Goal: Task Accomplishment & Management: Use online tool/utility

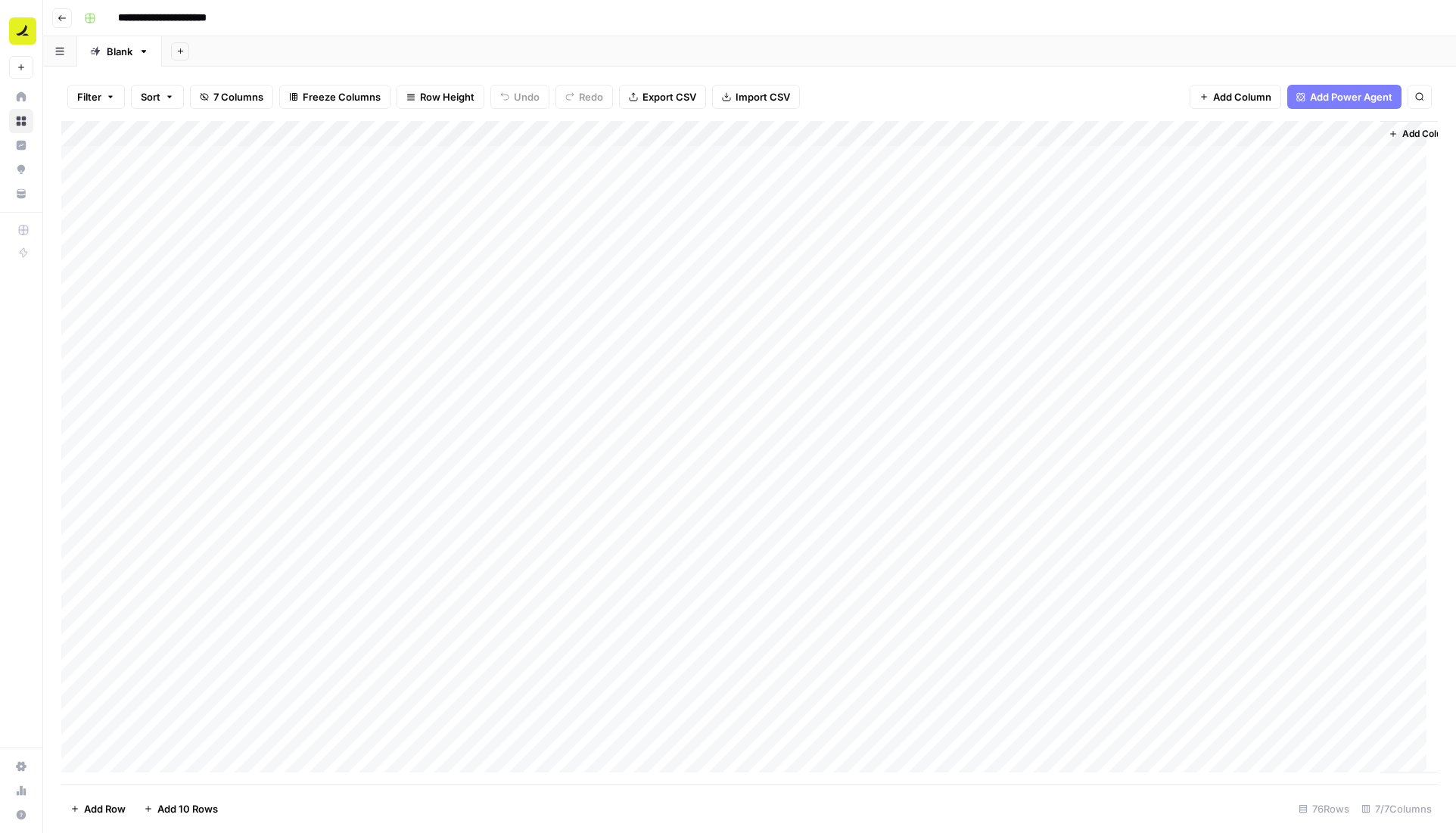
click at [53, 21] on button "Go back" at bounding box center [62, 18] width 20 height 20
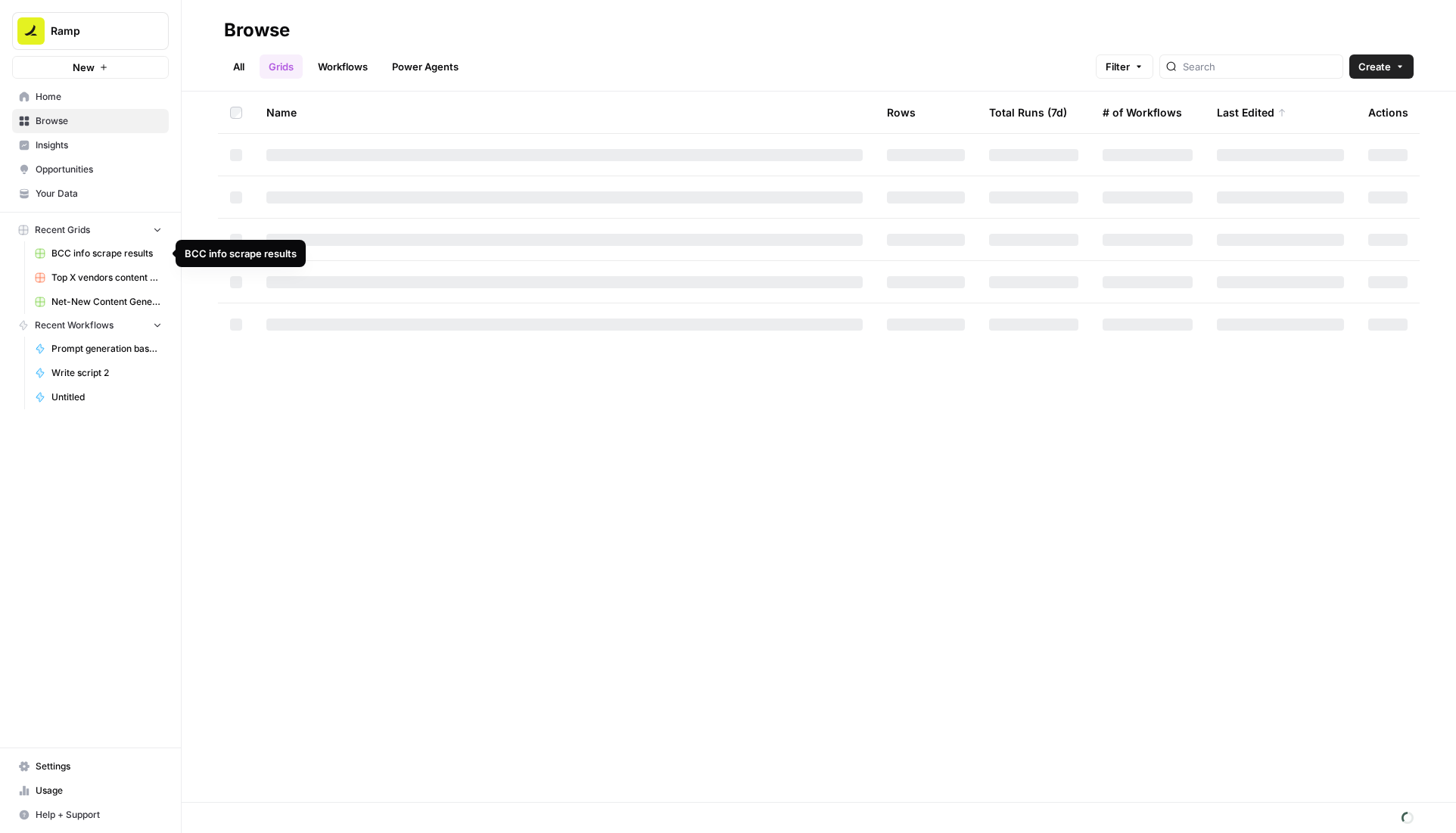
click at [89, 302] on span "Net-New Content Generator - Grid Template" at bounding box center [106, 302] width 111 height 14
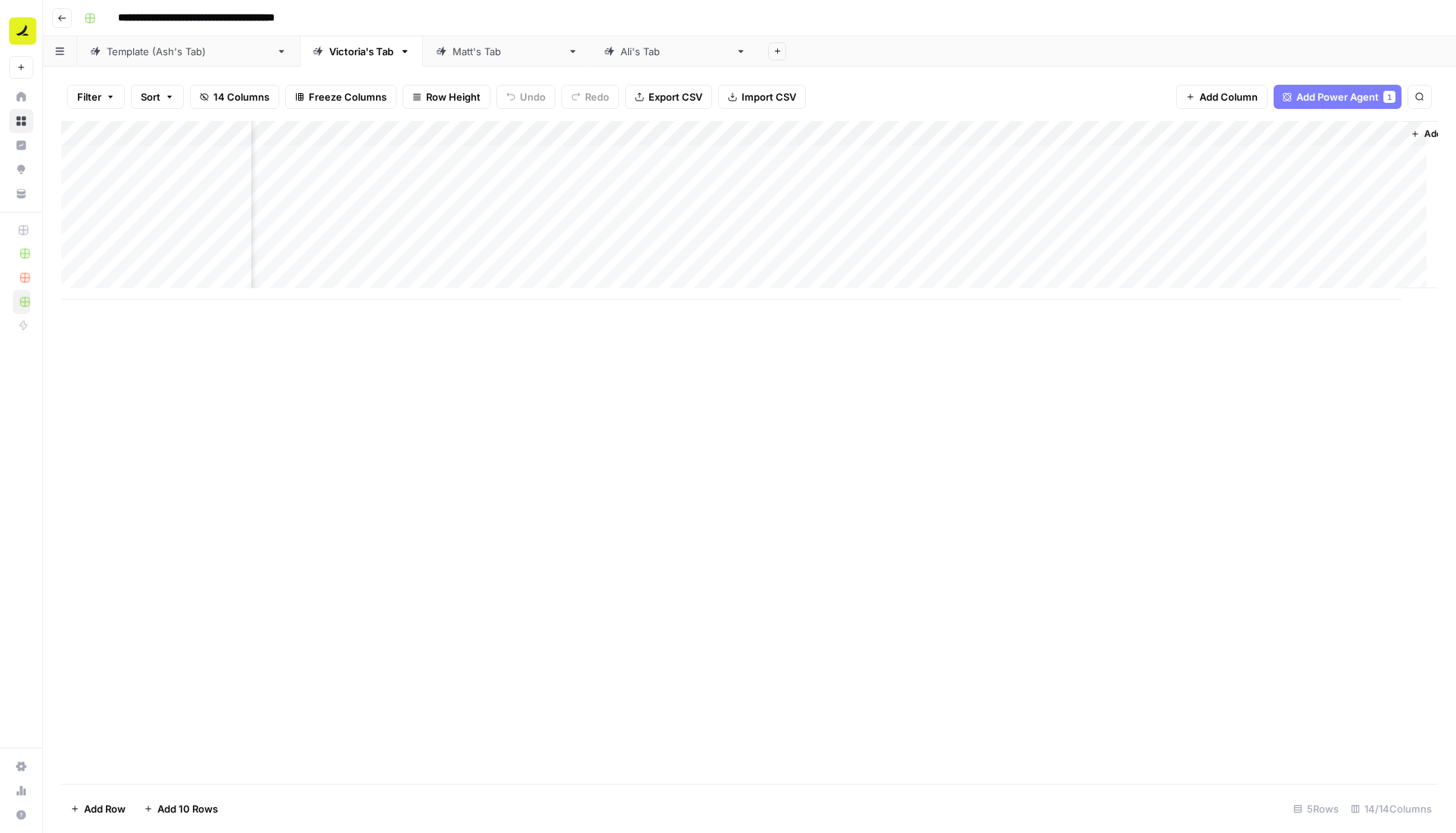
scroll to position [0, 679]
click at [954, 154] on div "Add Column" at bounding box center [749, 211] width 1377 height 179
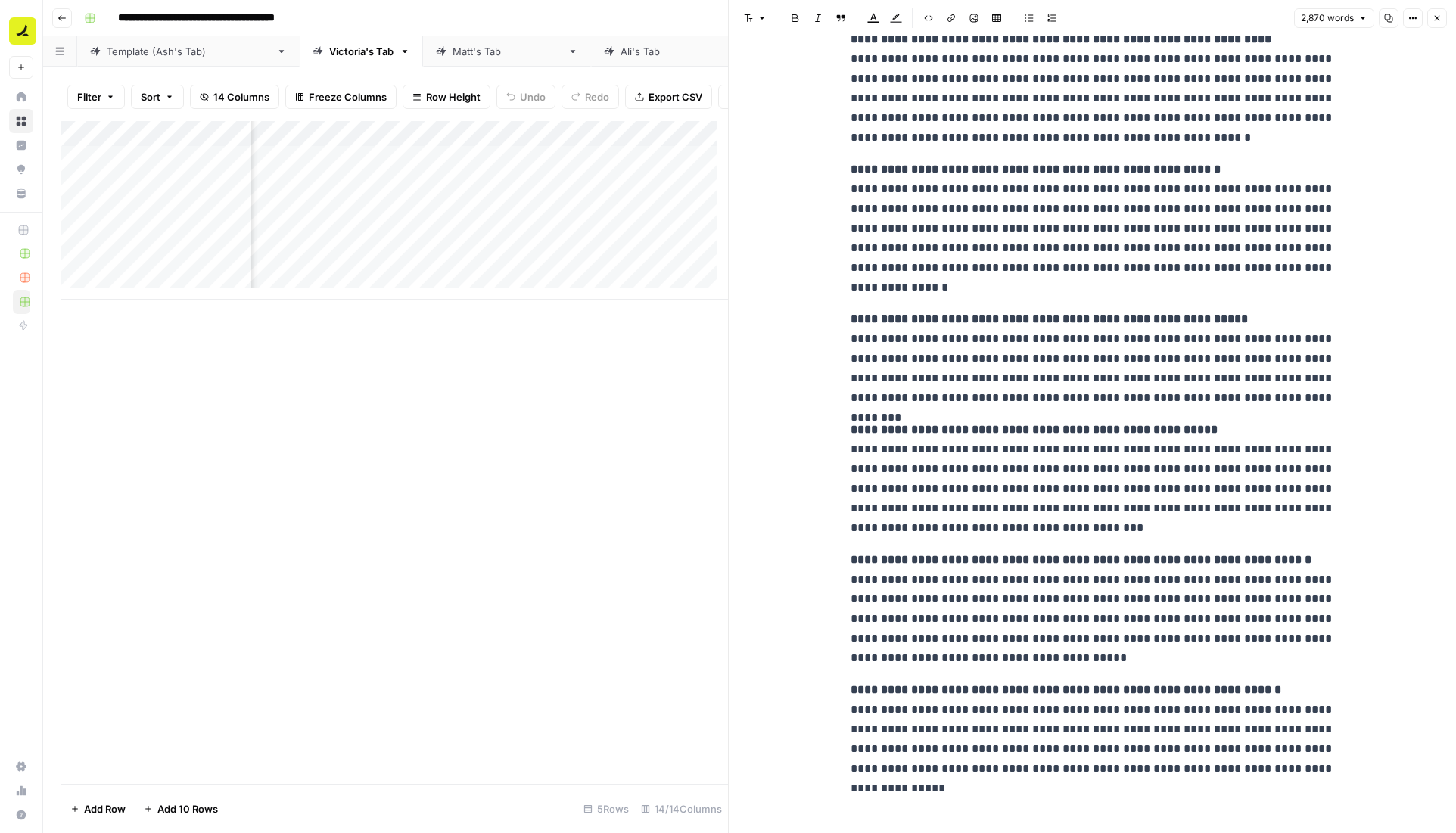
scroll to position [8200, 0]
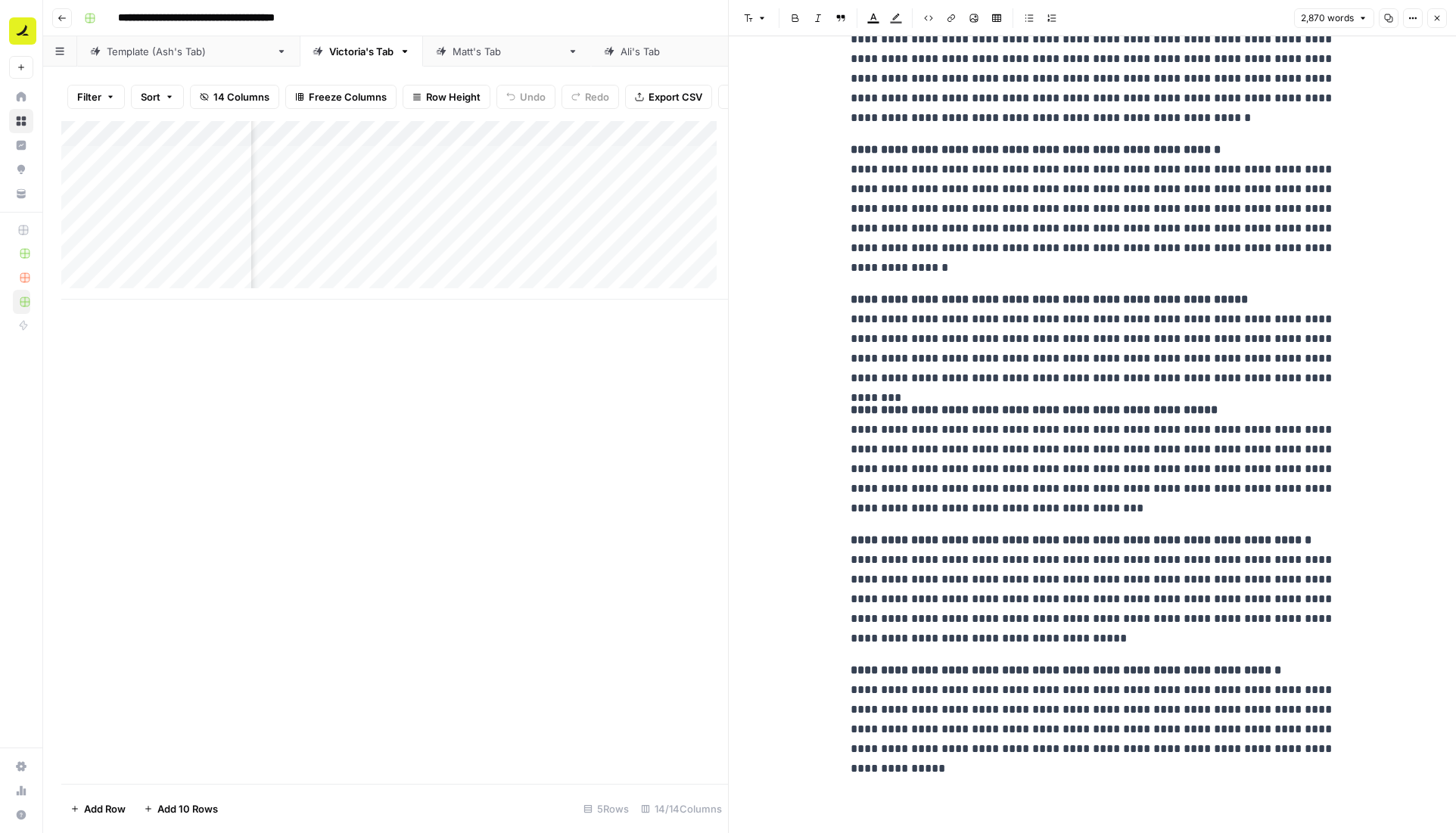
click at [1437, 25] on button "Close" at bounding box center [1437, 18] width 20 height 20
